Goal: Find specific page/section: Find specific page/section

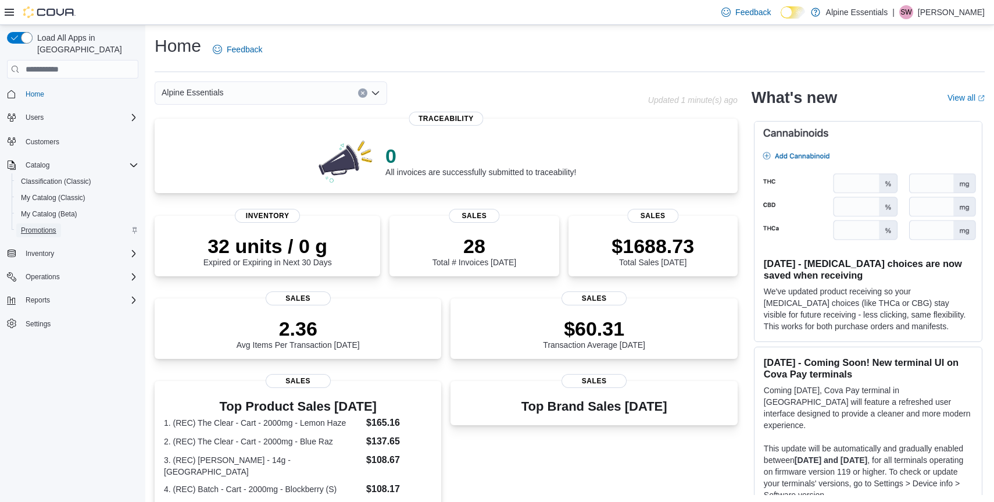
click at [48, 226] on span "Promotions" at bounding box center [38, 230] width 35 height 9
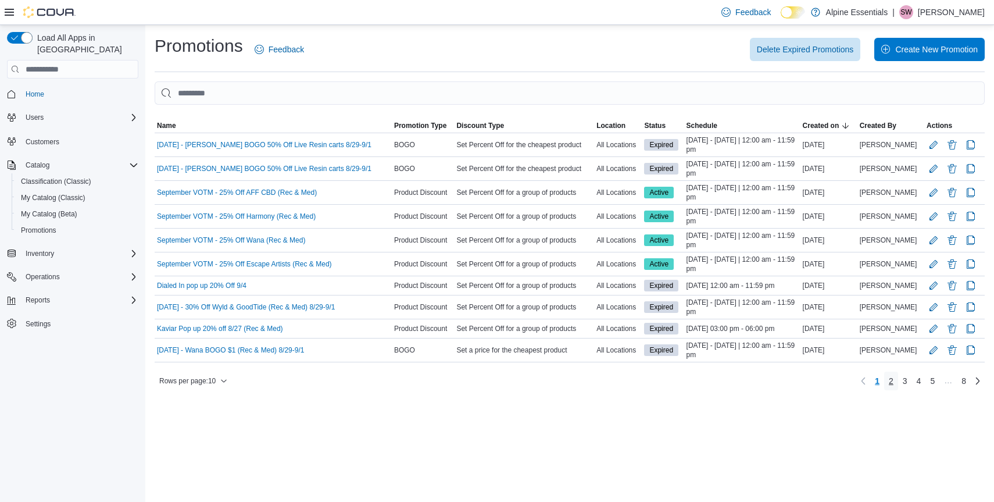
click at [889, 387] on span "2" at bounding box center [891, 381] width 5 height 12
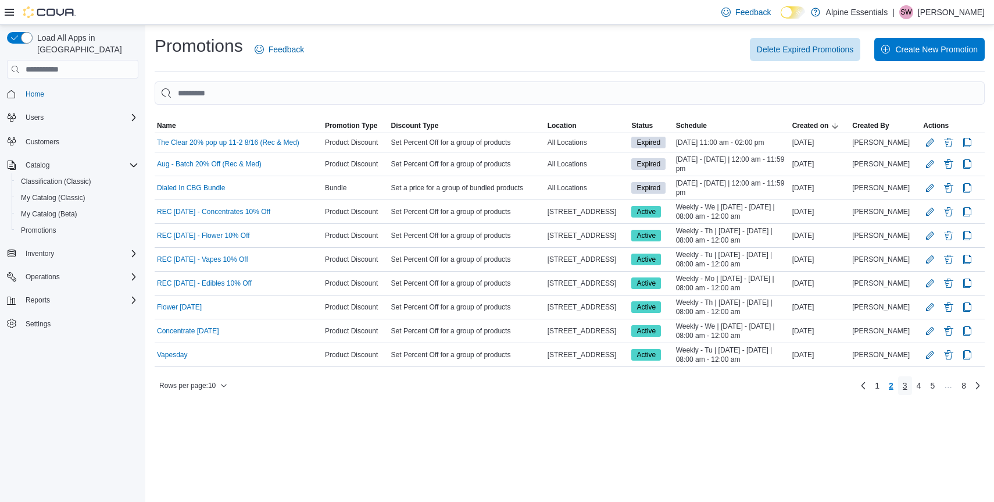
click at [899, 392] on link "3" at bounding box center [905, 385] width 14 height 19
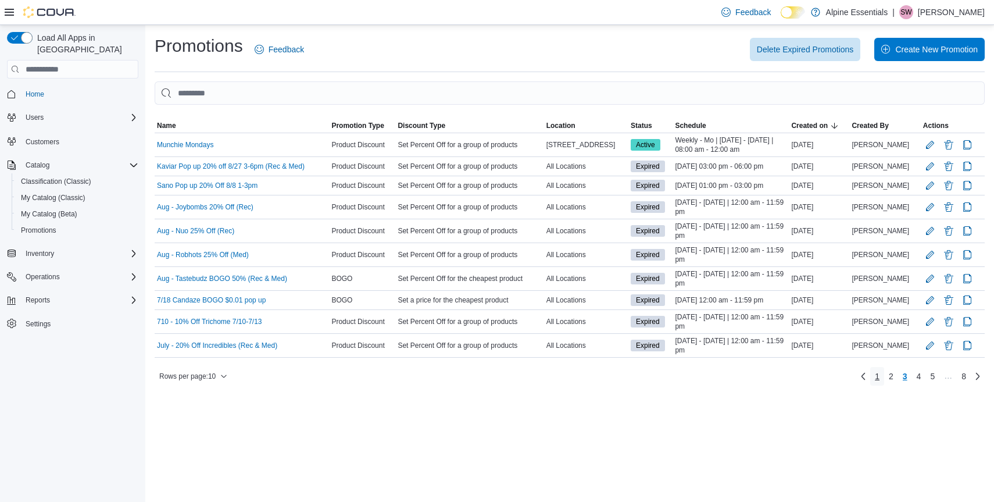
click at [875, 382] on span "1" at bounding box center [877, 376] width 5 height 12
